Goal: Information Seeking & Learning: Learn about a topic

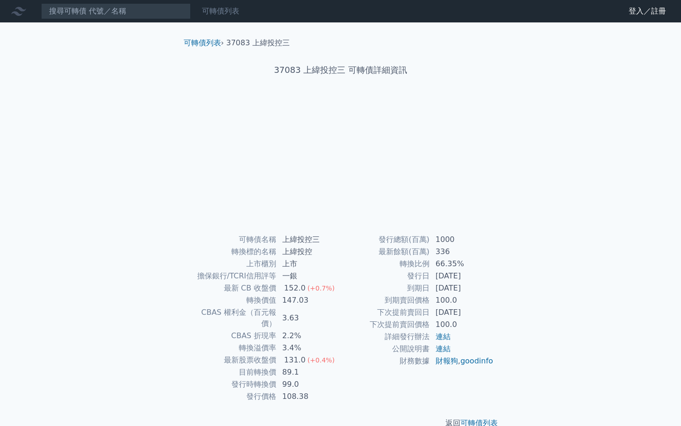
click at [202, 15] on link "可轉債列表" at bounding box center [220, 11] width 37 height 9
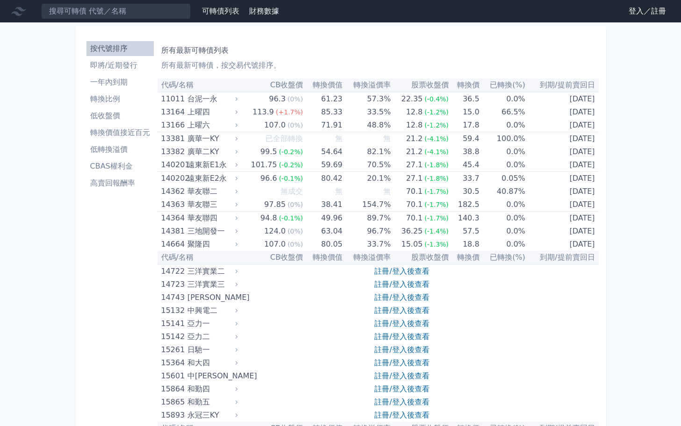
click at [466, 85] on th "轉換價" at bounding box center [463, 85] width 31 height 14
click at [121, 135] on li "轉換價值接近百元" at bounding box center [119, 132] width 67 height 11
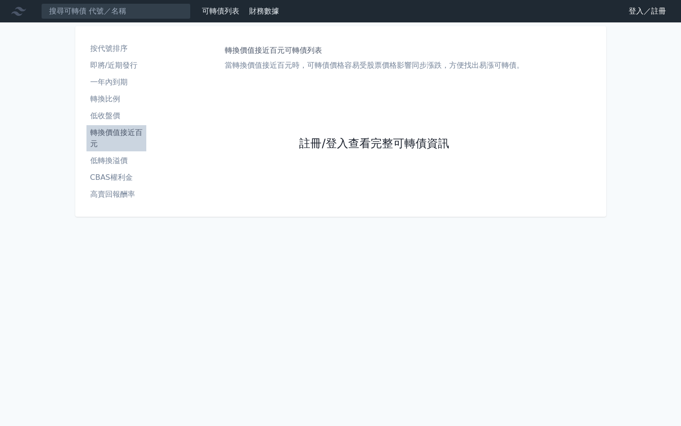
click at [364, 150] on link "註冊/登入查看完整可轉債資訊" at bounding box center [373, 143] width 149 height 15
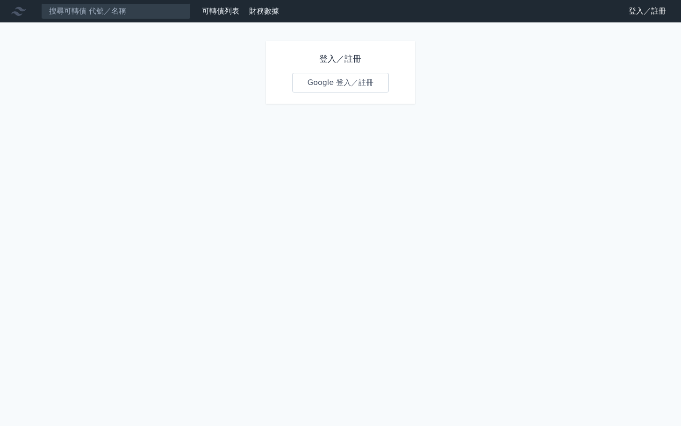
click at [345, 82] on link "Google 登入／註冊" at bounding box center [340, 83] width 97 height 20
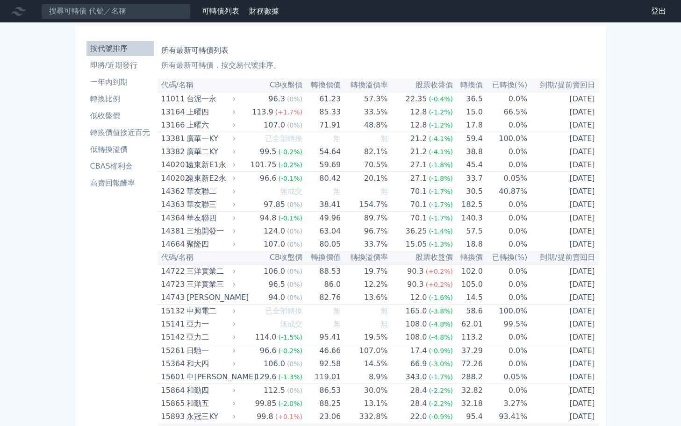
click at [116, 128] on li "轉換價值接近百元" at bounding box center [119, 132] width 67 height 11
